Goal: Check status: Check status

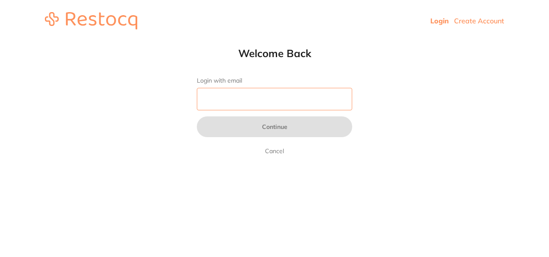
click at [251, 102] on input "Login with email" at bounding box center [274, 99] width 155 height 22
type input "[EMAIL_ADDRESS][DOMAIN_NAME]"
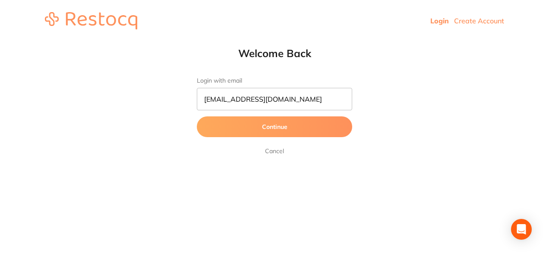
click at [301, 128] on button "Continue" at bounding box center [274, 126] width 155 height 21
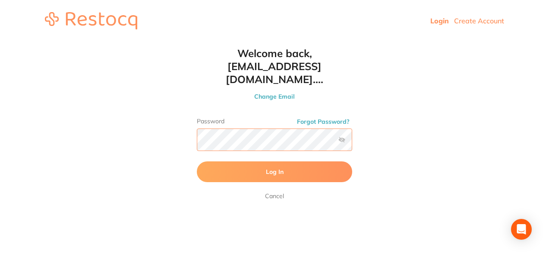
click at [197, 161] on button "Log In" at bounding box center [274, 171] width 155 height 21
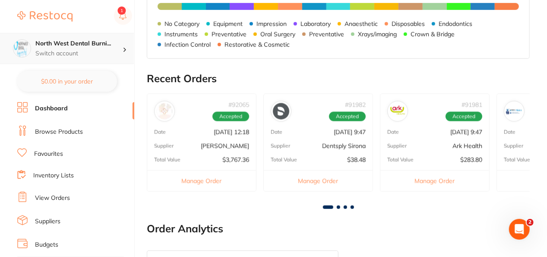
click at [107, 48] on div "North West Dental Burni... Switch account" at bounding box center [78, 48] width 87 height 18
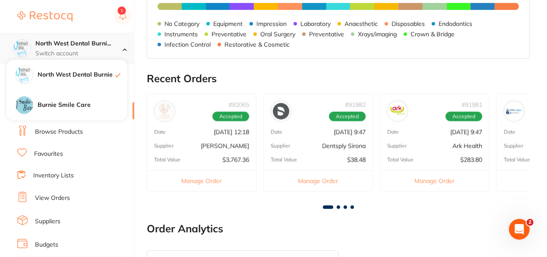
click at [107, 48] on div "North West Dental Burni... Switch account" at bounding box center [78, 48] width 87 height 18
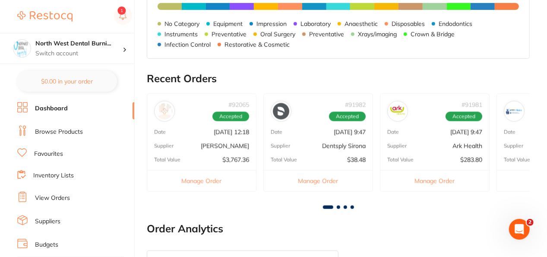
click at [47, 132] on link "Browse Products" at bounding box center [59, 131] width 48 height 9
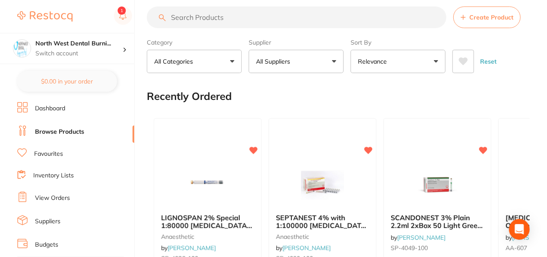
scroll to position [43, 0]
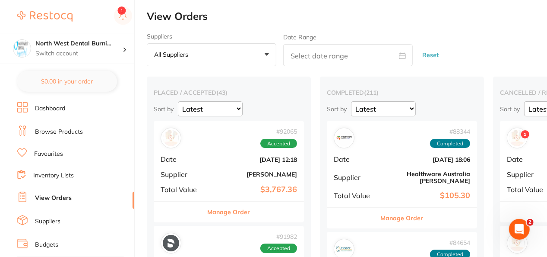
click at [273, 55] on button "All suppliers +0" at bounding box center [212, 54] width 130 height 23
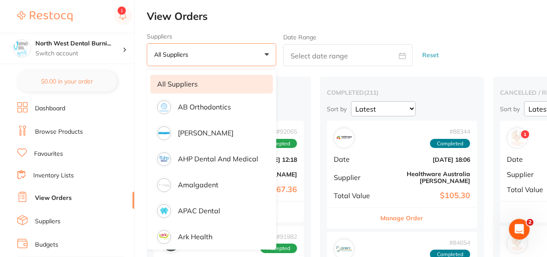
click at [273, 55] on button "All suppliers +0" at bounding box center [212, 54] width 130 height 23
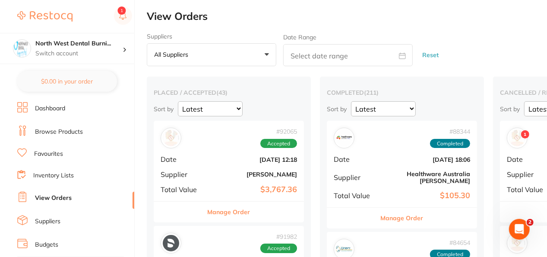
click at [273, 55] on button "All suppliers +0" at bounding box center [212, 54] width 130 height 23
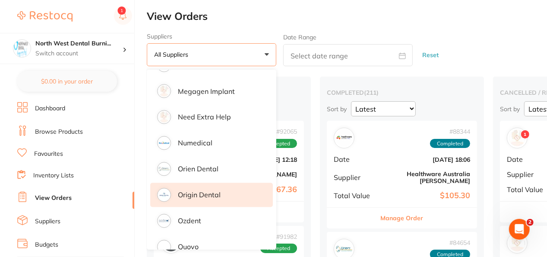
scroll to position [821, 0]
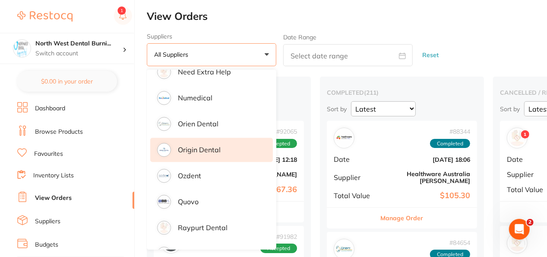
click at [209, 146] on p "Origin Dental" at bounding box center [199, 150] width 43 height 8
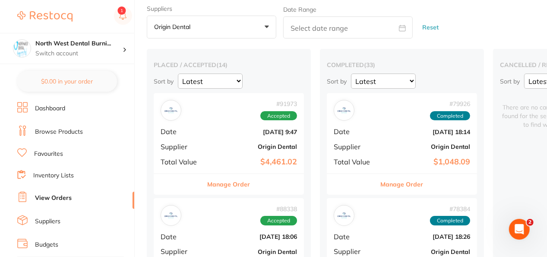
scroll to position [0, 0]
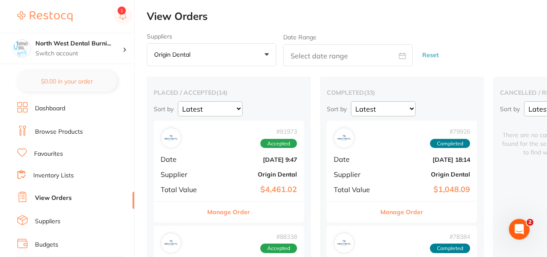
click at [244, 193] on b "$4,461.02" at bounding box center [254, 189] width 86 height 9
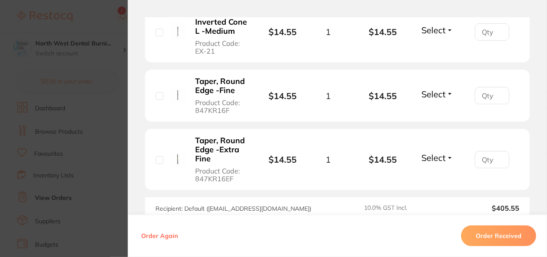
scroll to position [3460, 0]
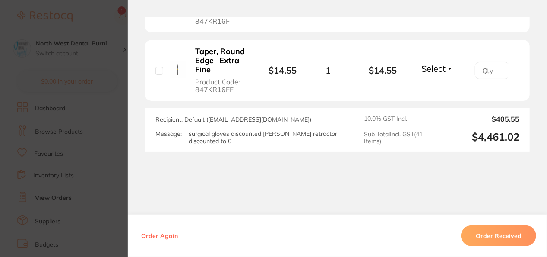
click at [108, 136] on section "Order ID: Restocq- 91973 Order Information Accepted Order Order Date [DATE] 9:4…" at bounding box center [273, 128] width 547 height 257
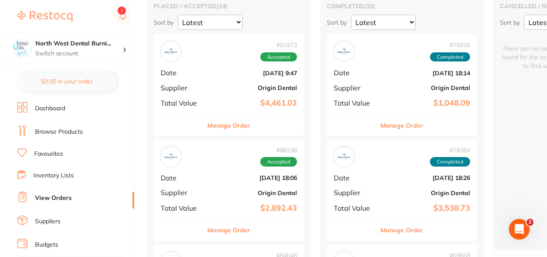
scroll to position [130, 0]
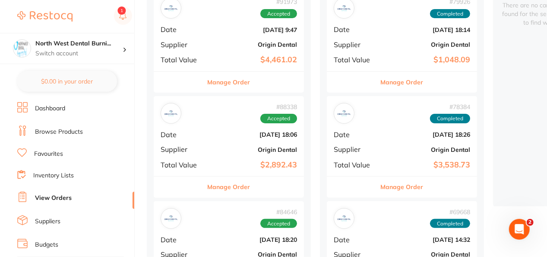
click at [235, 160] on b "$2,892.43" at bounding box center [254, 164] width 86 height 9
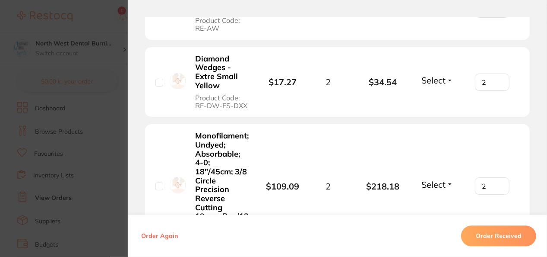
scroll to position [907, 0]
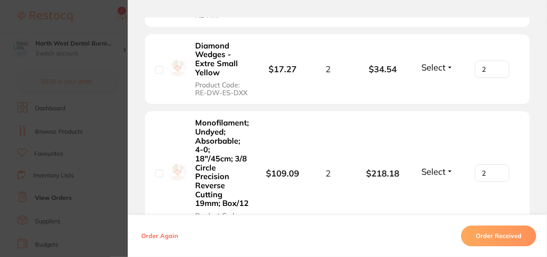
click at [117, 127] on section "Order ID: Restocq- 88338 Order Information Accepted Order Order Date [DATE] 8:0…" at bounding box center [273, 128] width 547 height 257
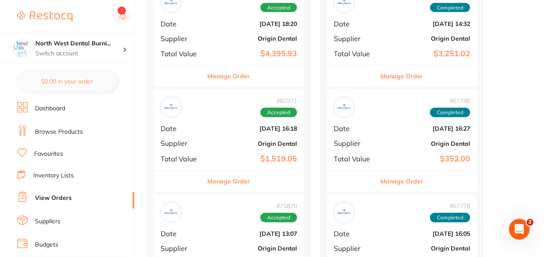
scroll to position [346, 0]
